Goal: Task Accomplishment & Management: Use online tool/utility

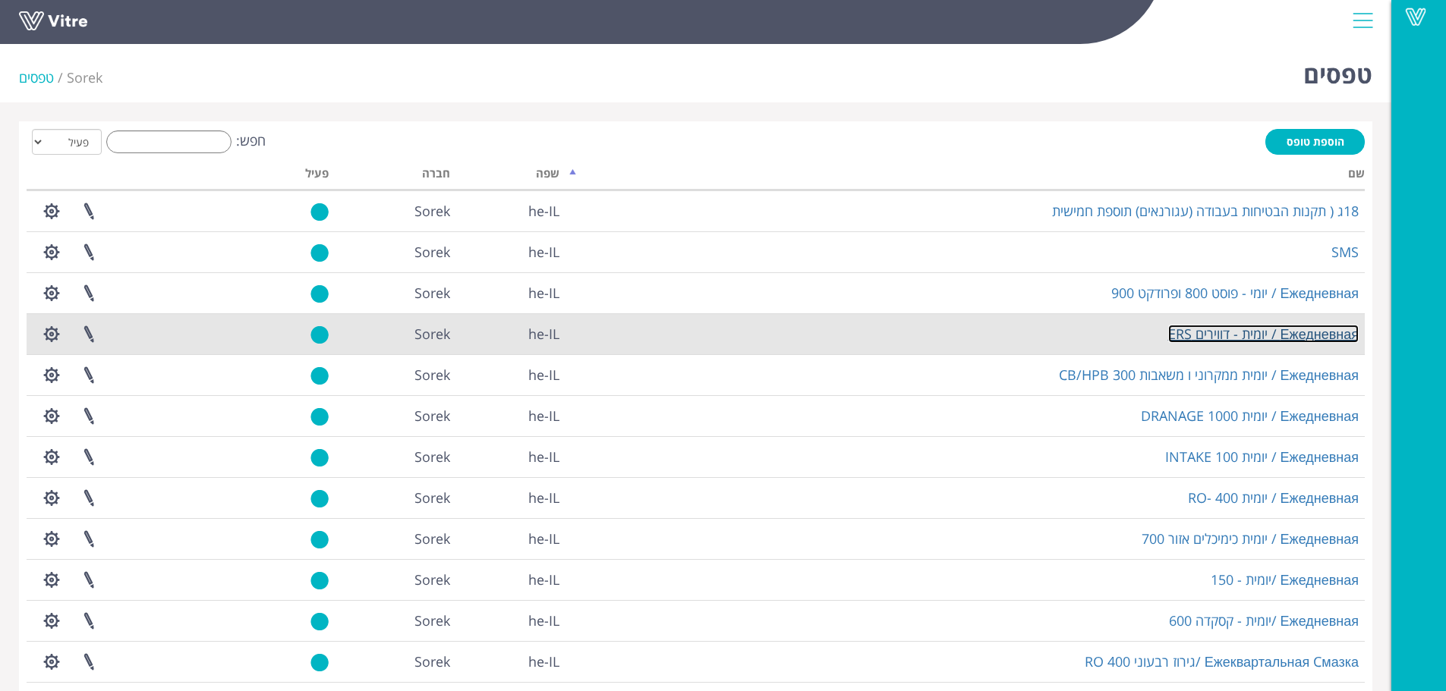
click at [1186, 332] on link "Ежедневная / יומית - דווירים ERS" at bounding box center [1263, 334] width 190 height 18
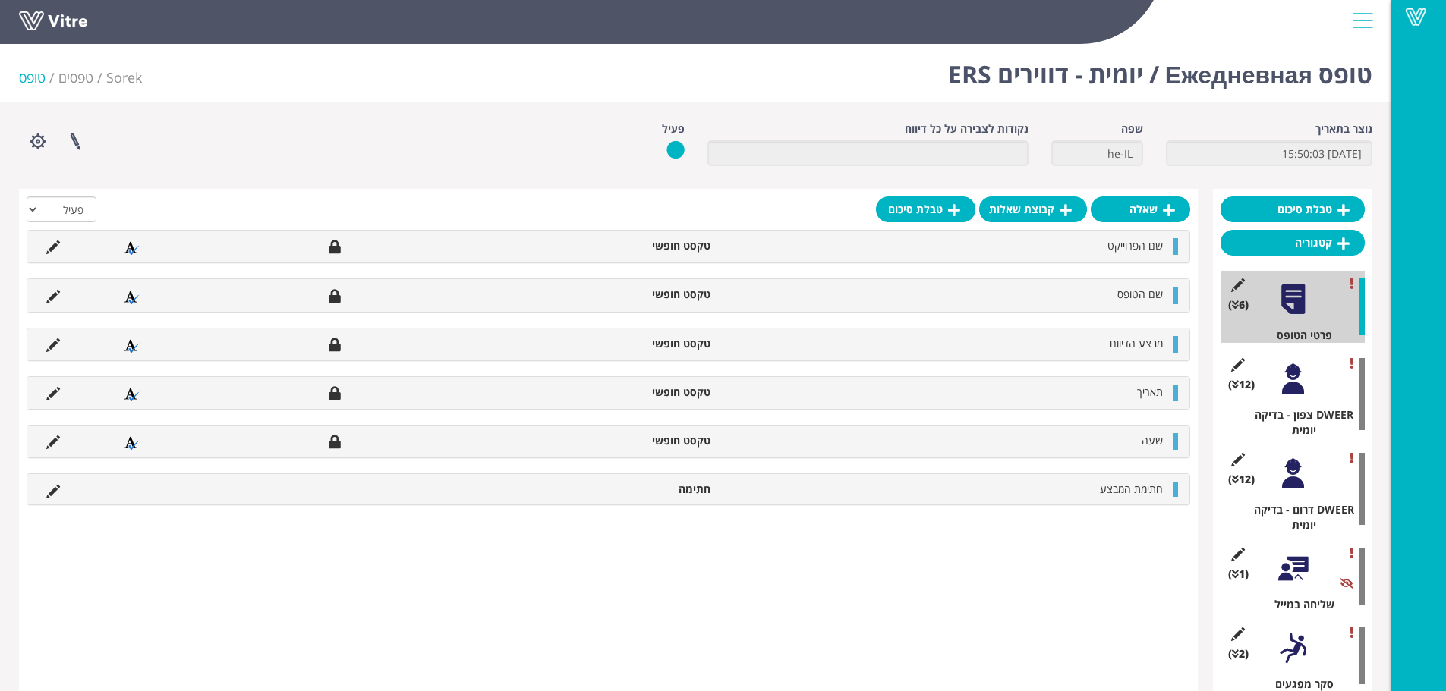
click at [1323, 395] on div "(12 ) DWEER צפון - בדיקה יומית" at bounding box center [1292, 394] width 144 height 87
click at [1301, 388] on div at bounding box center [1293, 379] width 34 height 34
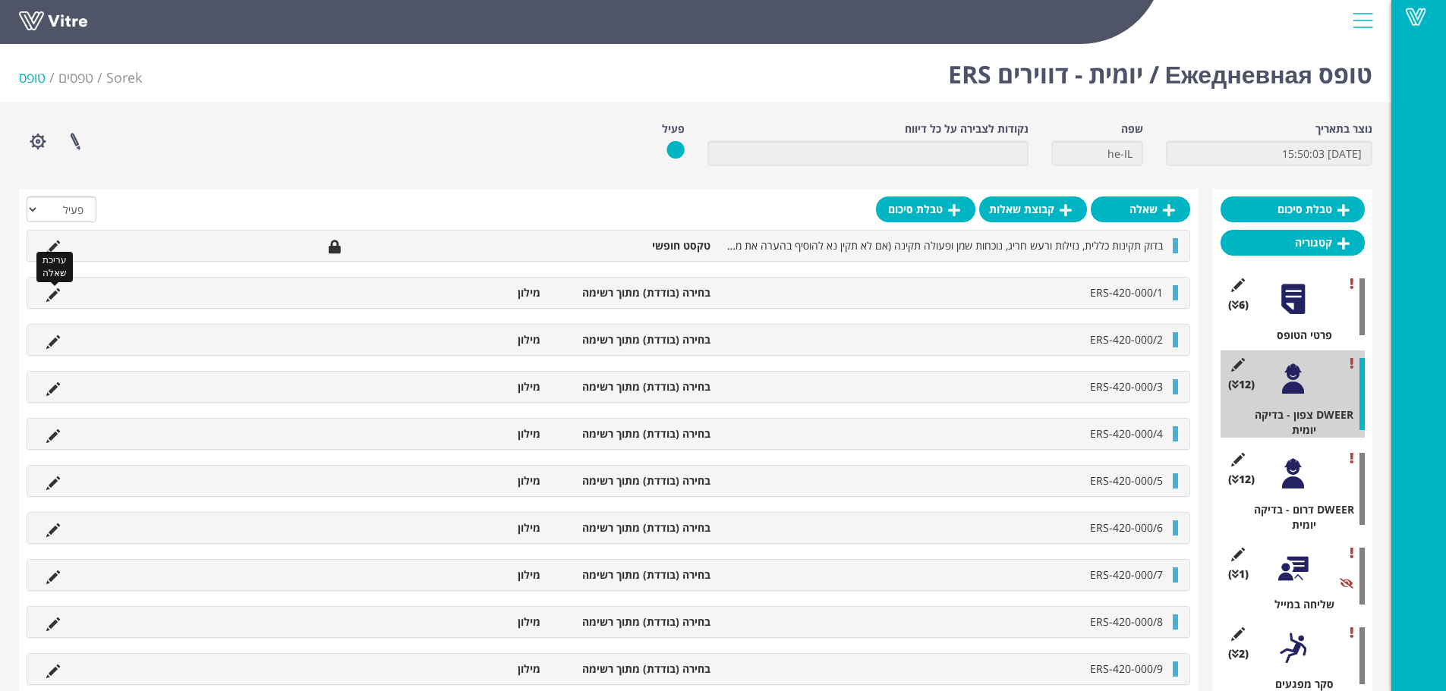
click at [56, 294] on icon at bounding box center [53, 295] width 14 height 14
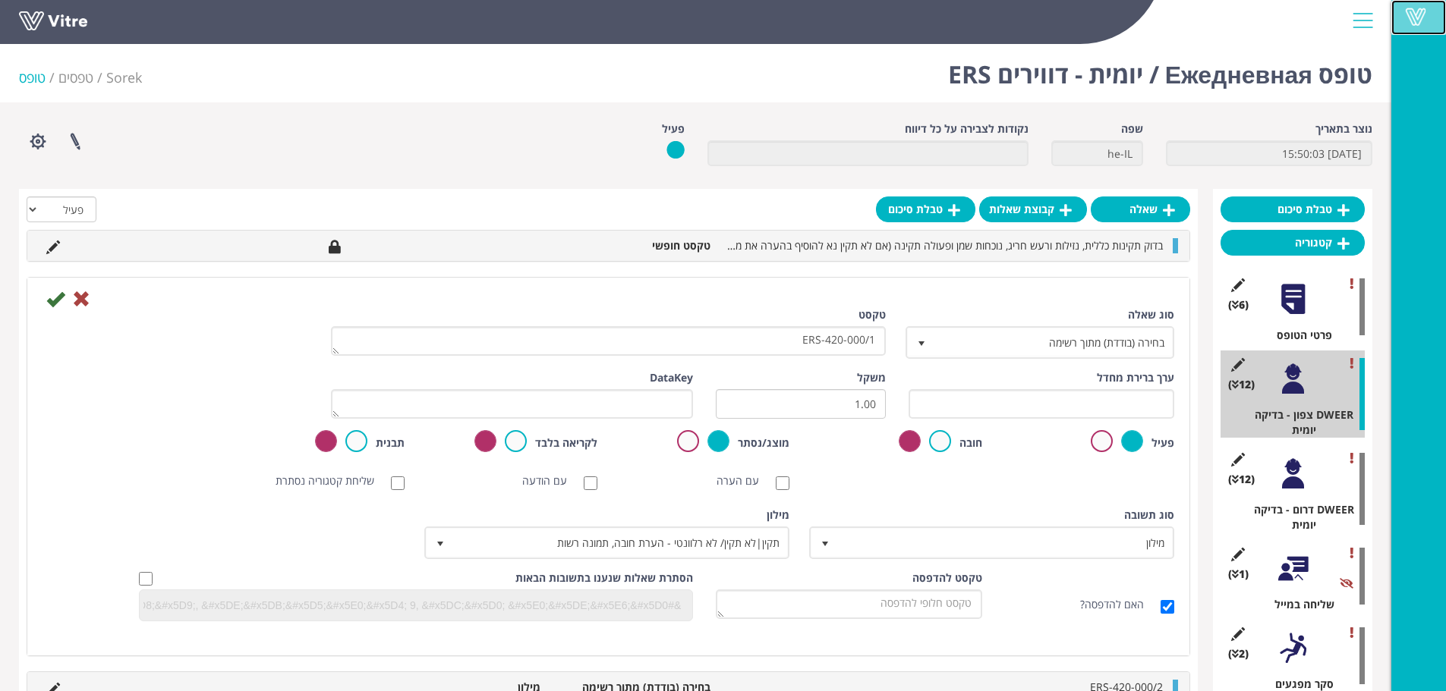
click at [1412, 21] on span at bounding box center [1415, 17] width 38 height 18
